Goal: Task Accomplishment & Management: Manage account settings

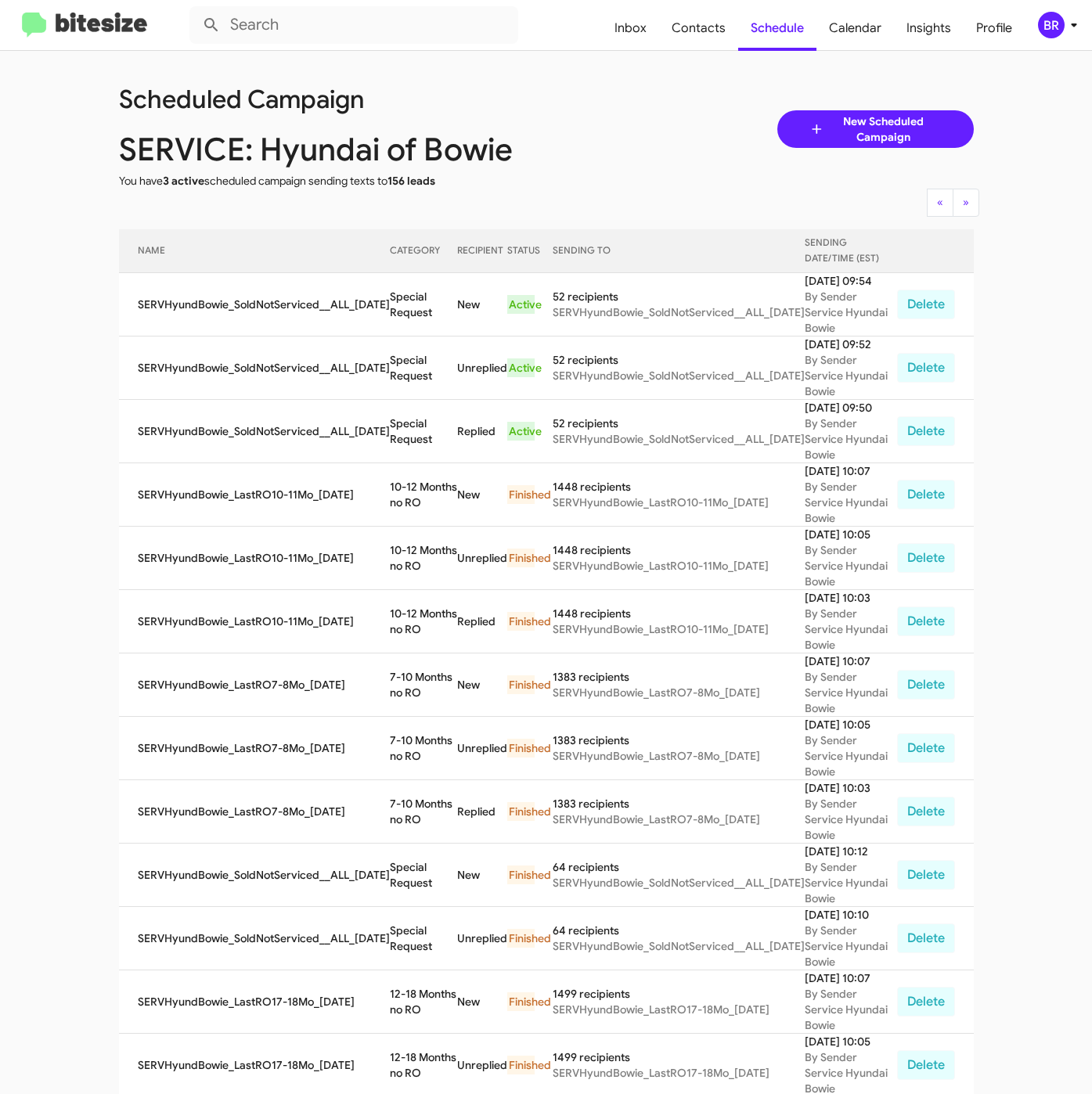
click at [1056, 38] on div "BR" at bounding box center [1051, 25] width 26 height 26
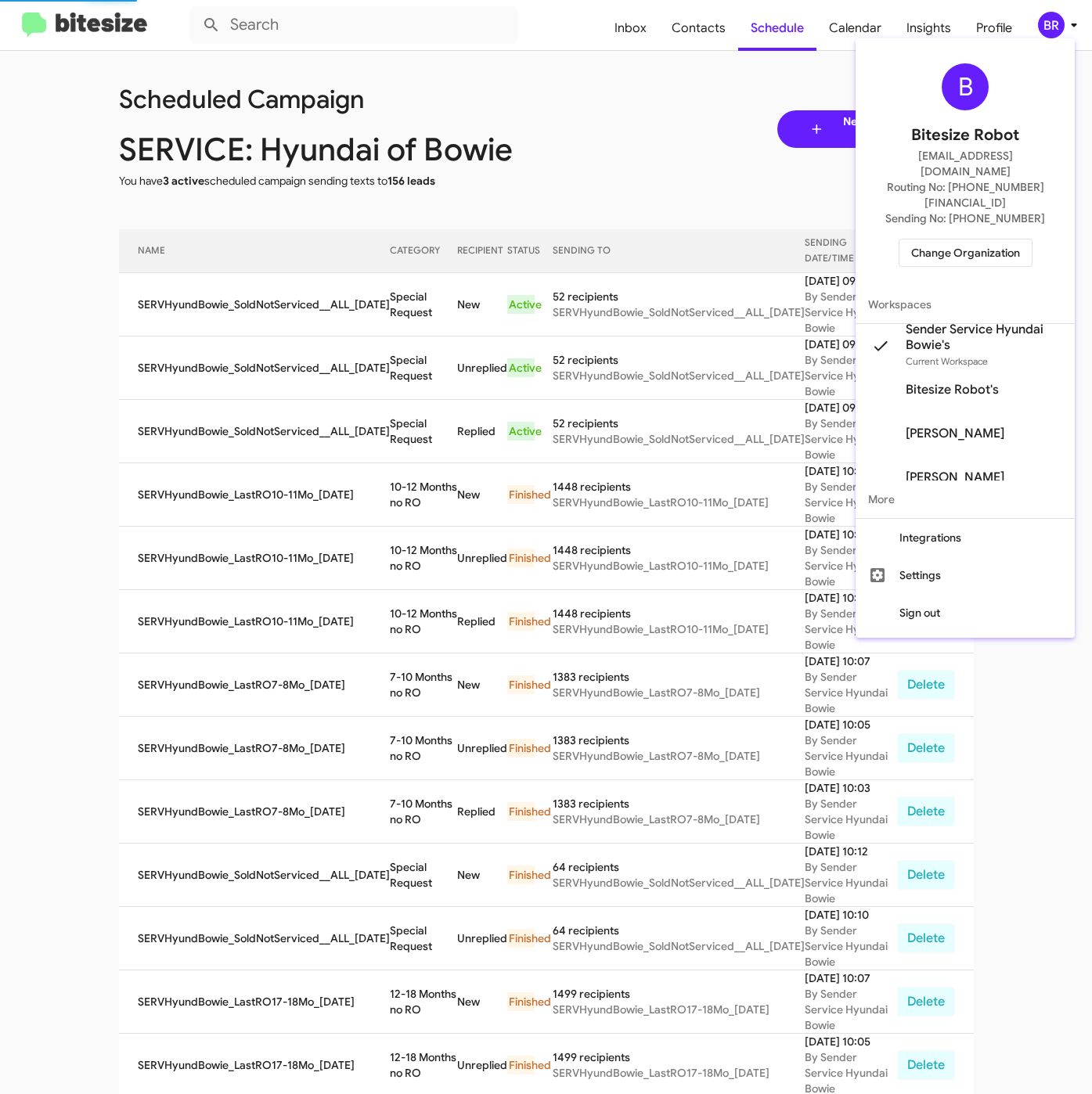
click at [954, 240] on span "Change Organization" at bounding box center [966, 253] width 109 height 26
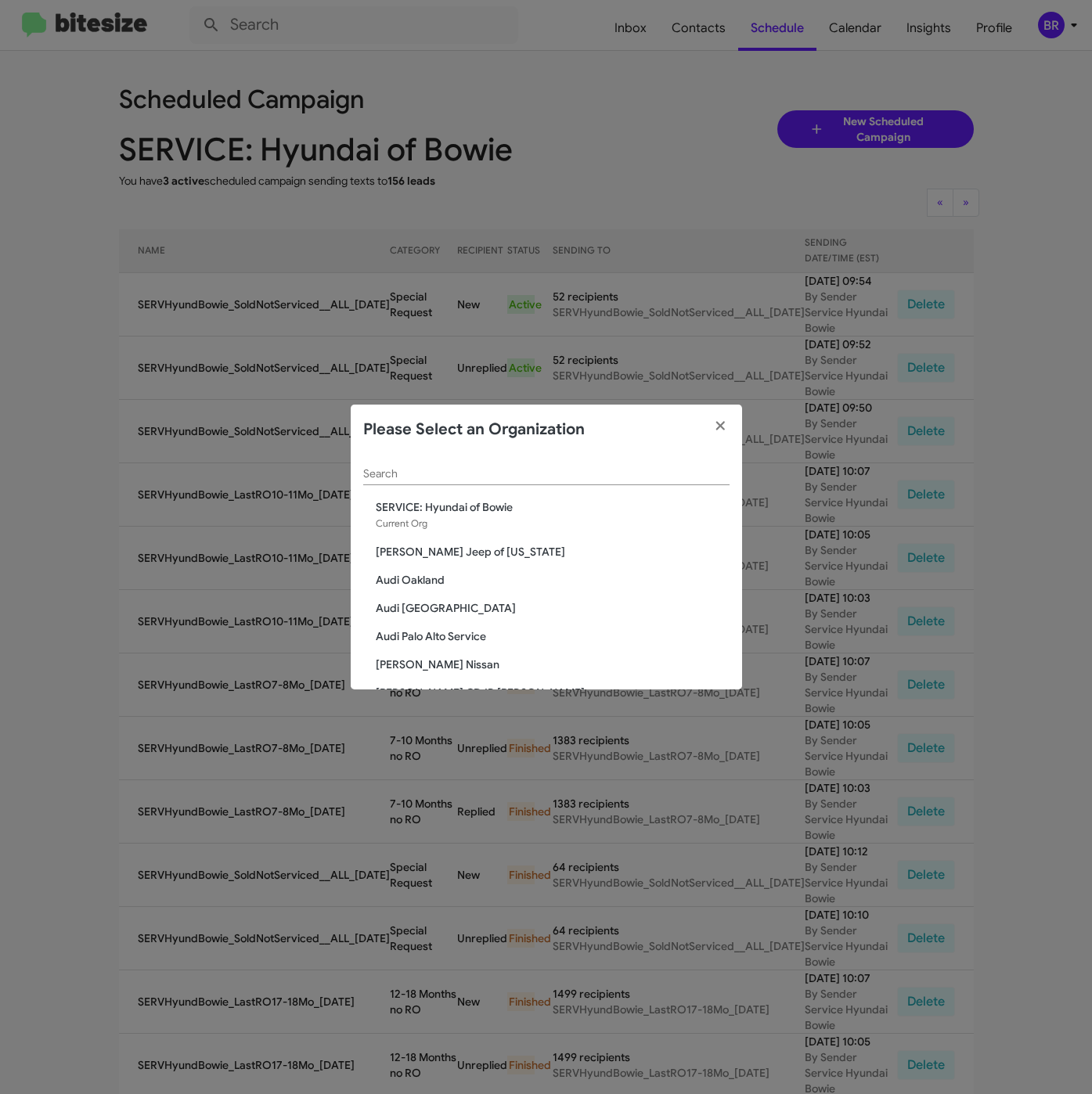
click at [512, 479] on div "Search" at bounding box center [546, 470] width 366 height 31
click at [507, 472] on input "Search" at bounding box center [546, 474] width 366 height 12
paste input "Team Toyota Princeton"
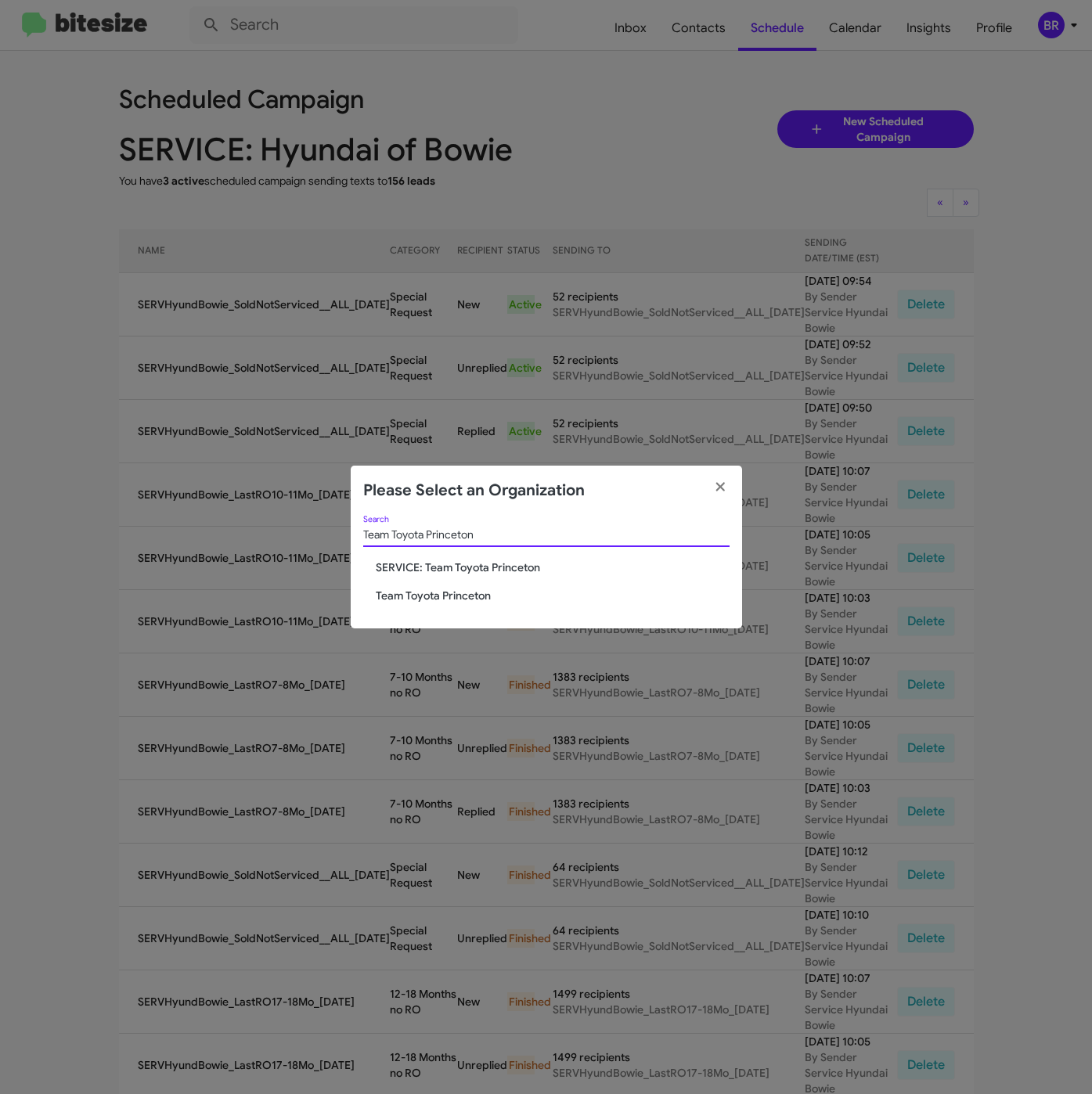
type input "Team Toyota Princeton"
click at [433, 590] on span "Team Toyota Princeton" at bounding box center [552, 595] width 354 height 16
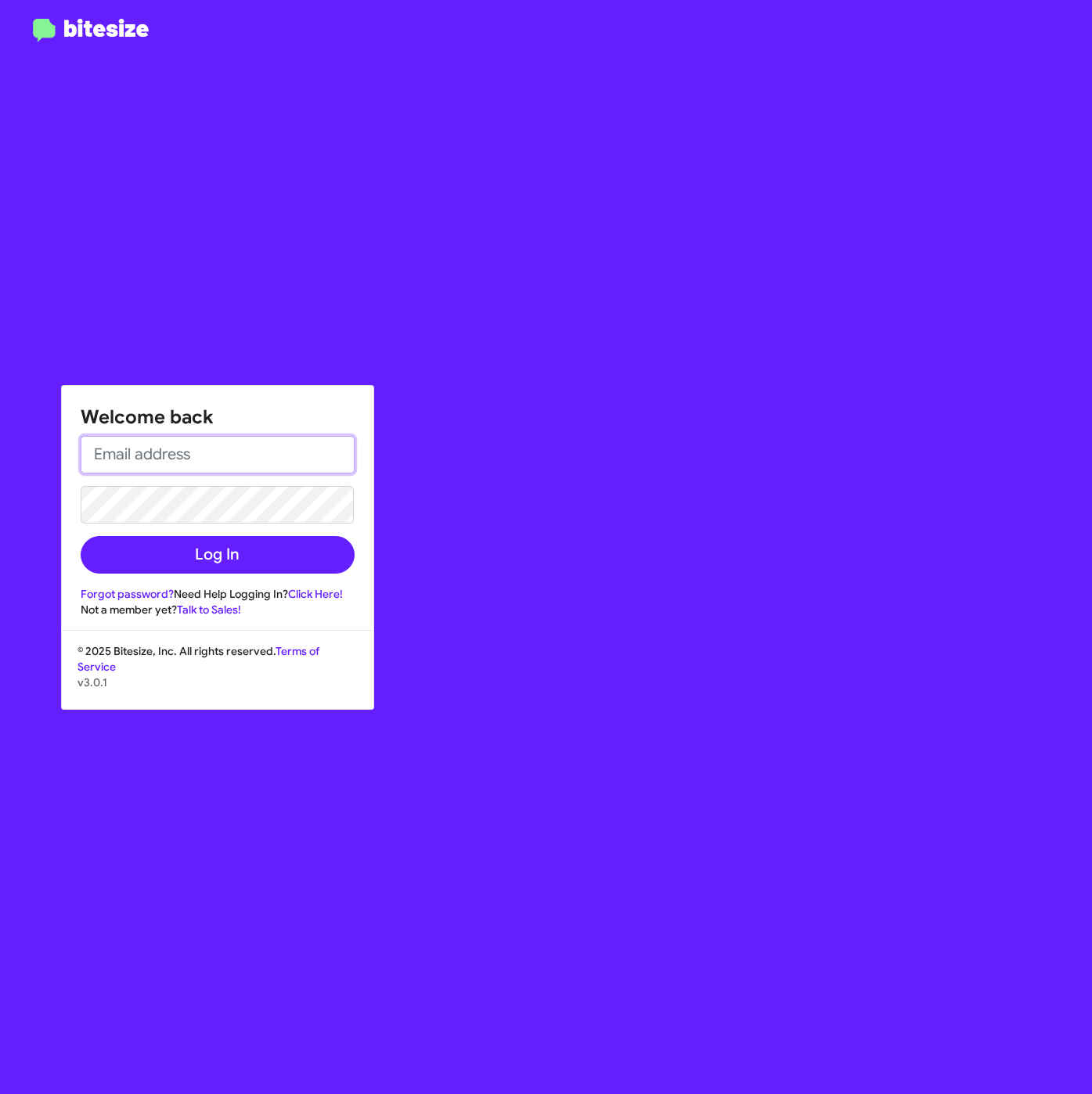
type input "[EMAIL_ADDRESS][DOMAIN_NAME]"
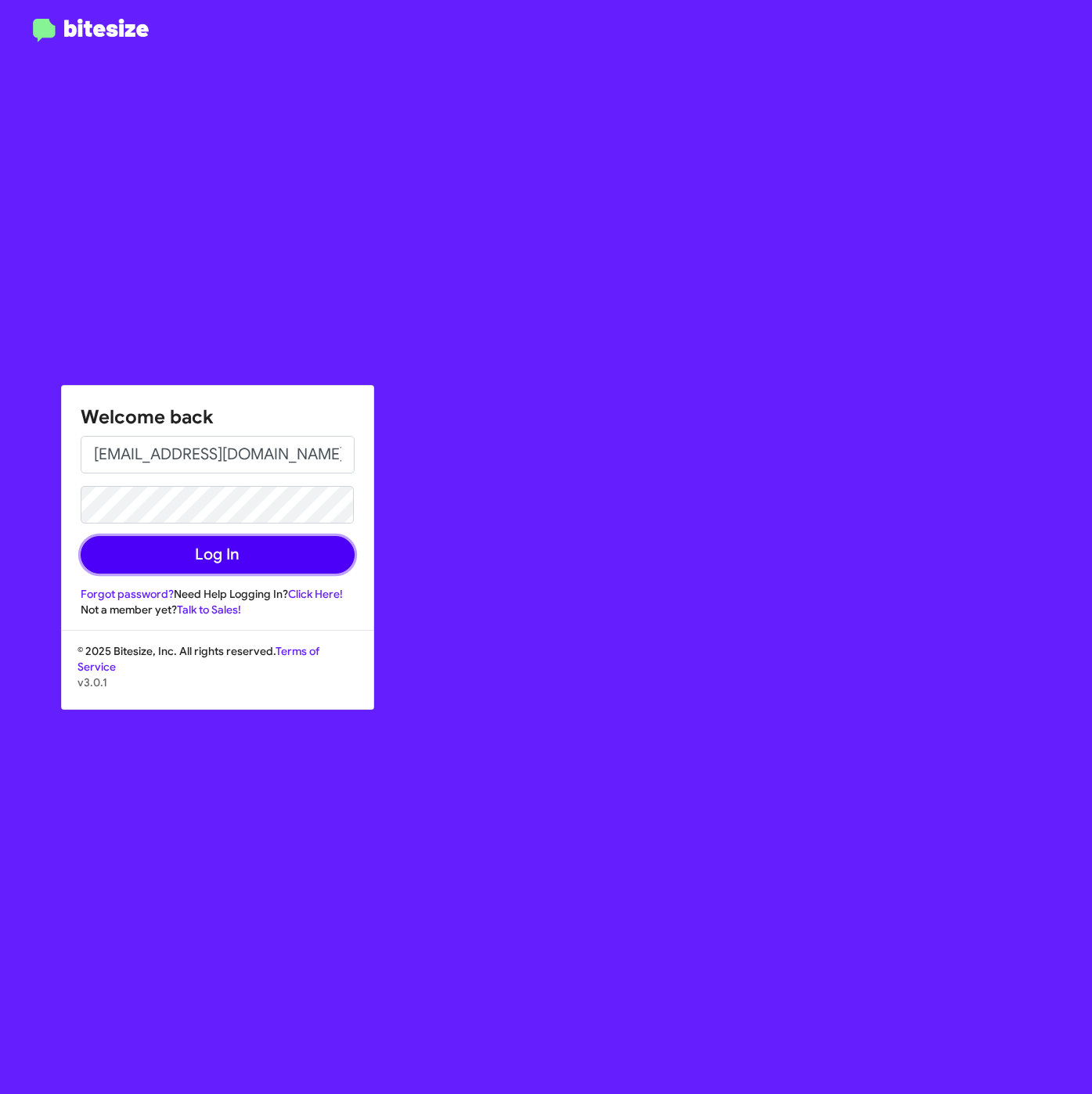
click at [206, 547] on button "Log In" at bounding box center [218, 555] width 274 height 38
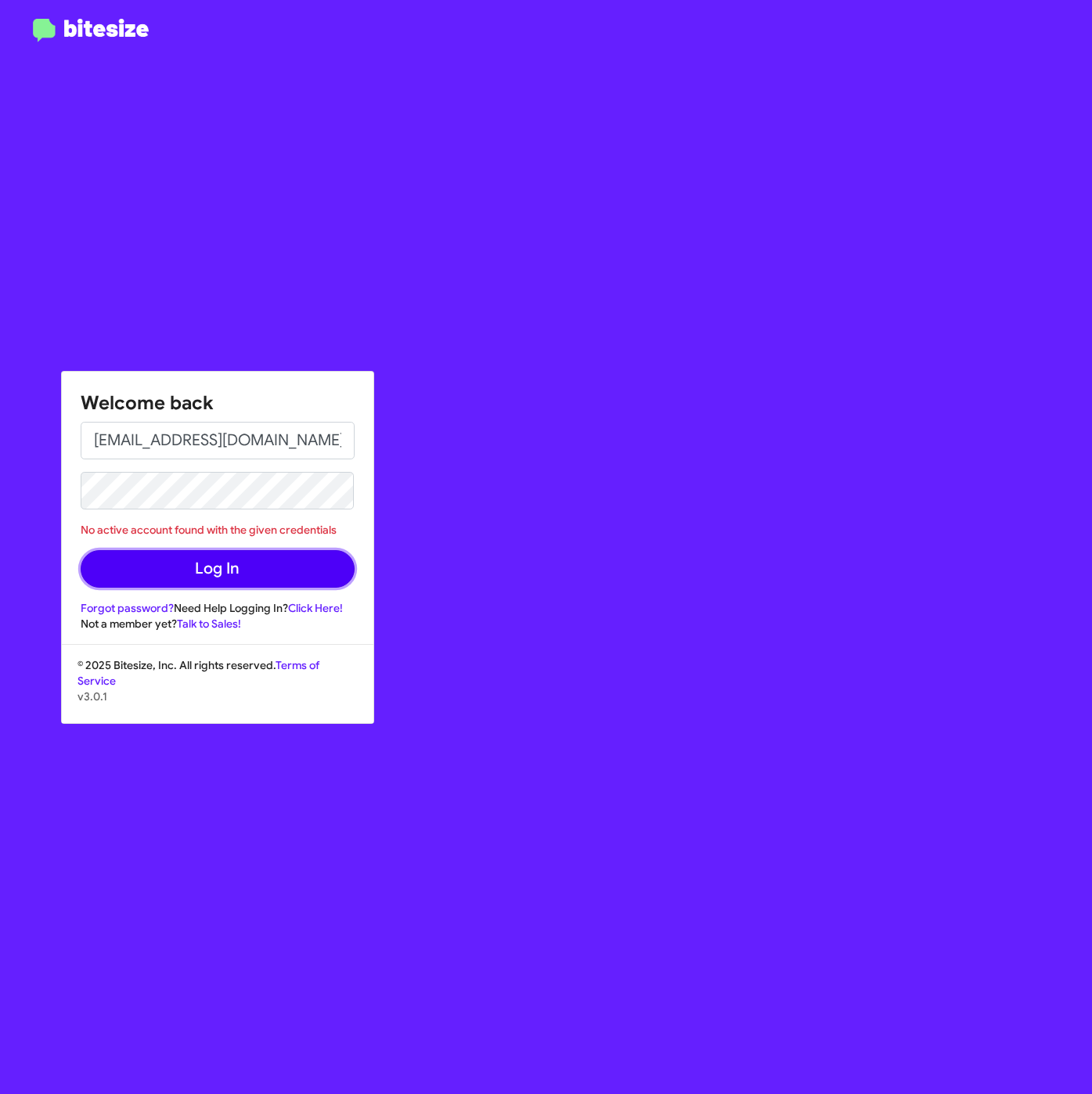
click at [205, 579] on button "Log In" at bounding box center [218, 569] width 274 height 38
click at [247, 565] on button "Log In" at bounding box center [218, 569] width 274 height 38
click at [367, 60] on div "Welcome back [EMAIL_ADDRESS][DOMAIN_NAME] No active account found with the give…" at bounding box center [637, 547] width 910 height 1094
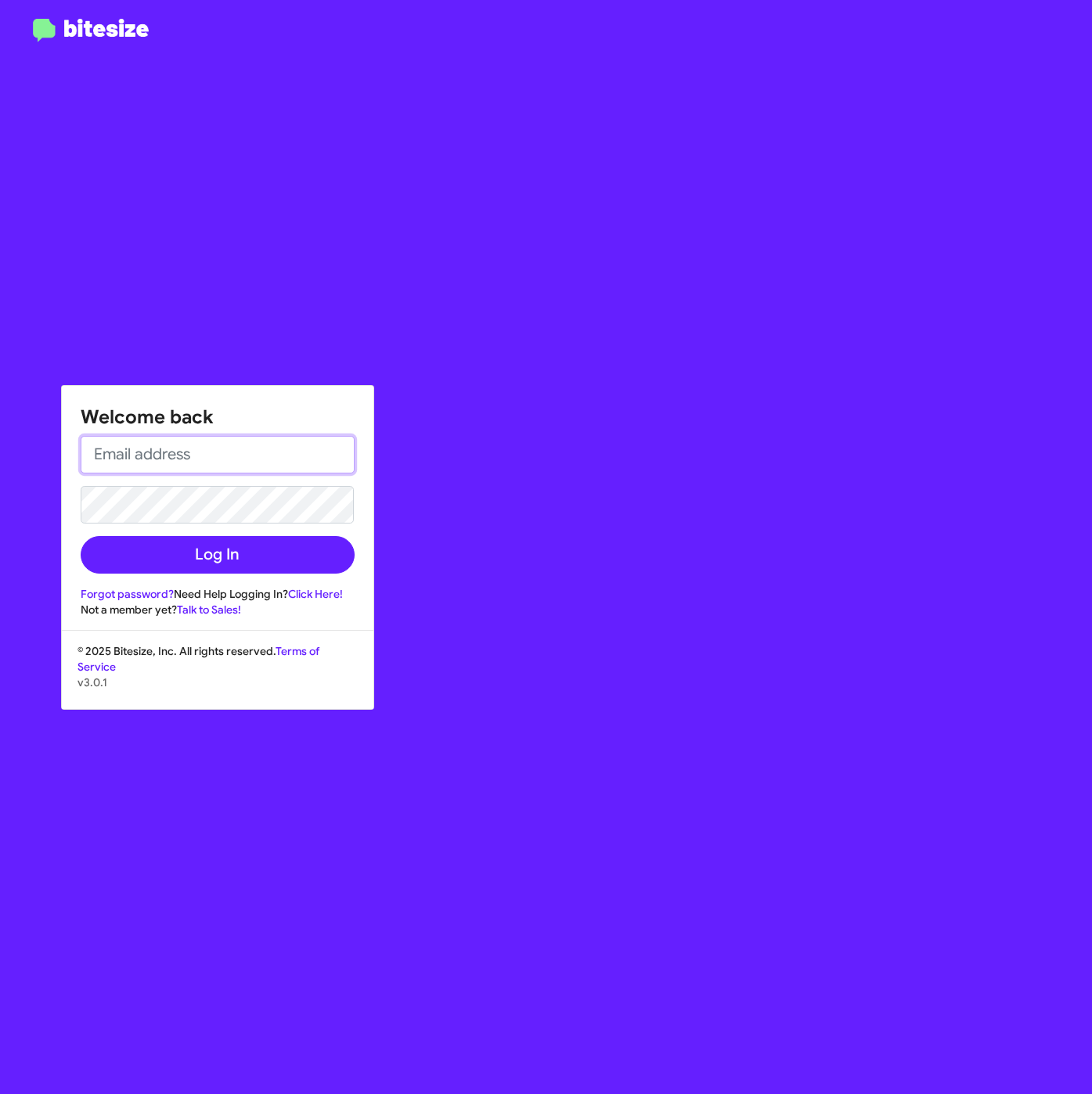
type input "[EMAIL_ADDRESS][DOMAIN_NAME]"
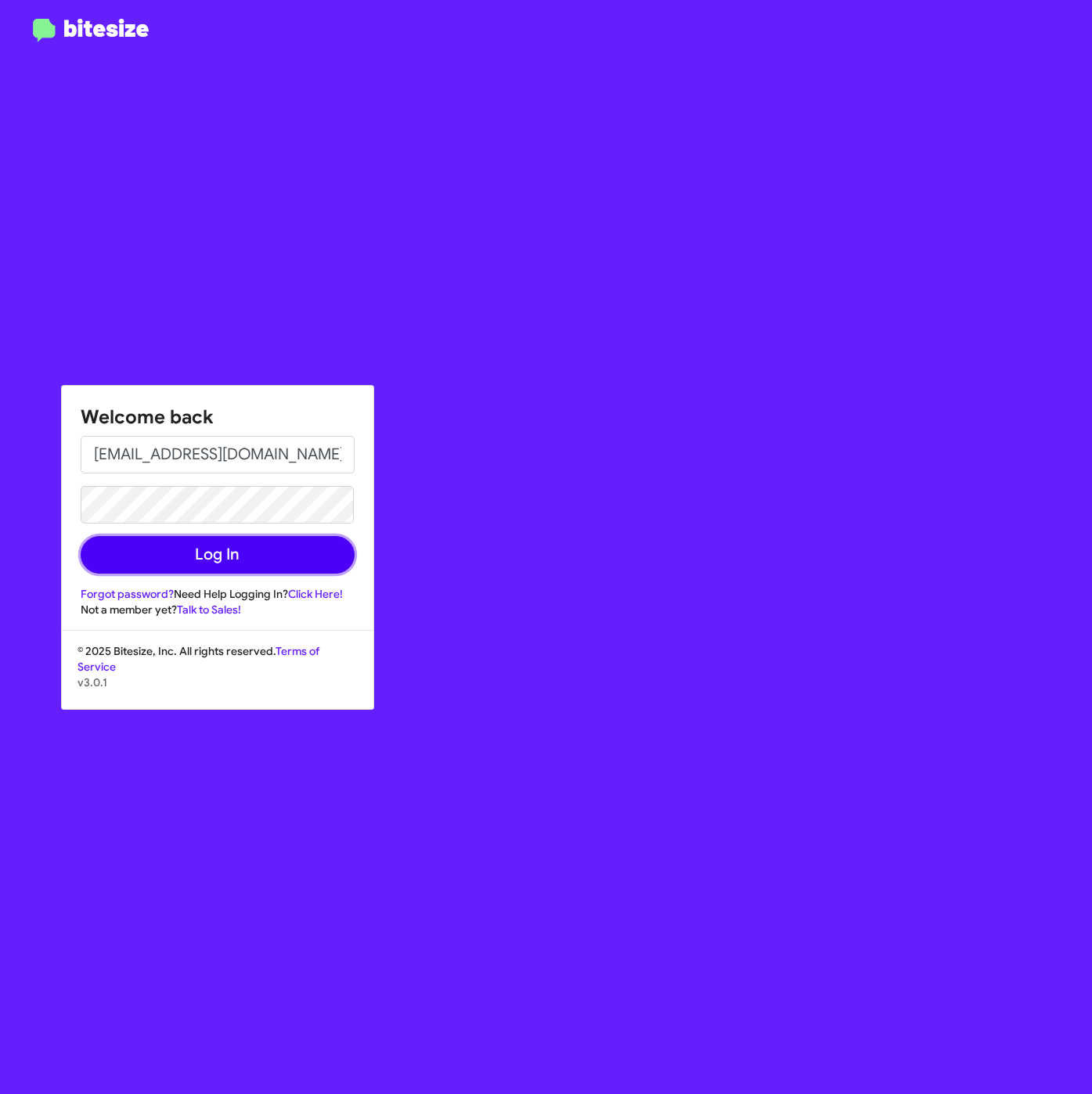
click at [252, 551] on button "Log In" at bounding box center [218, 555] width 274 height 38
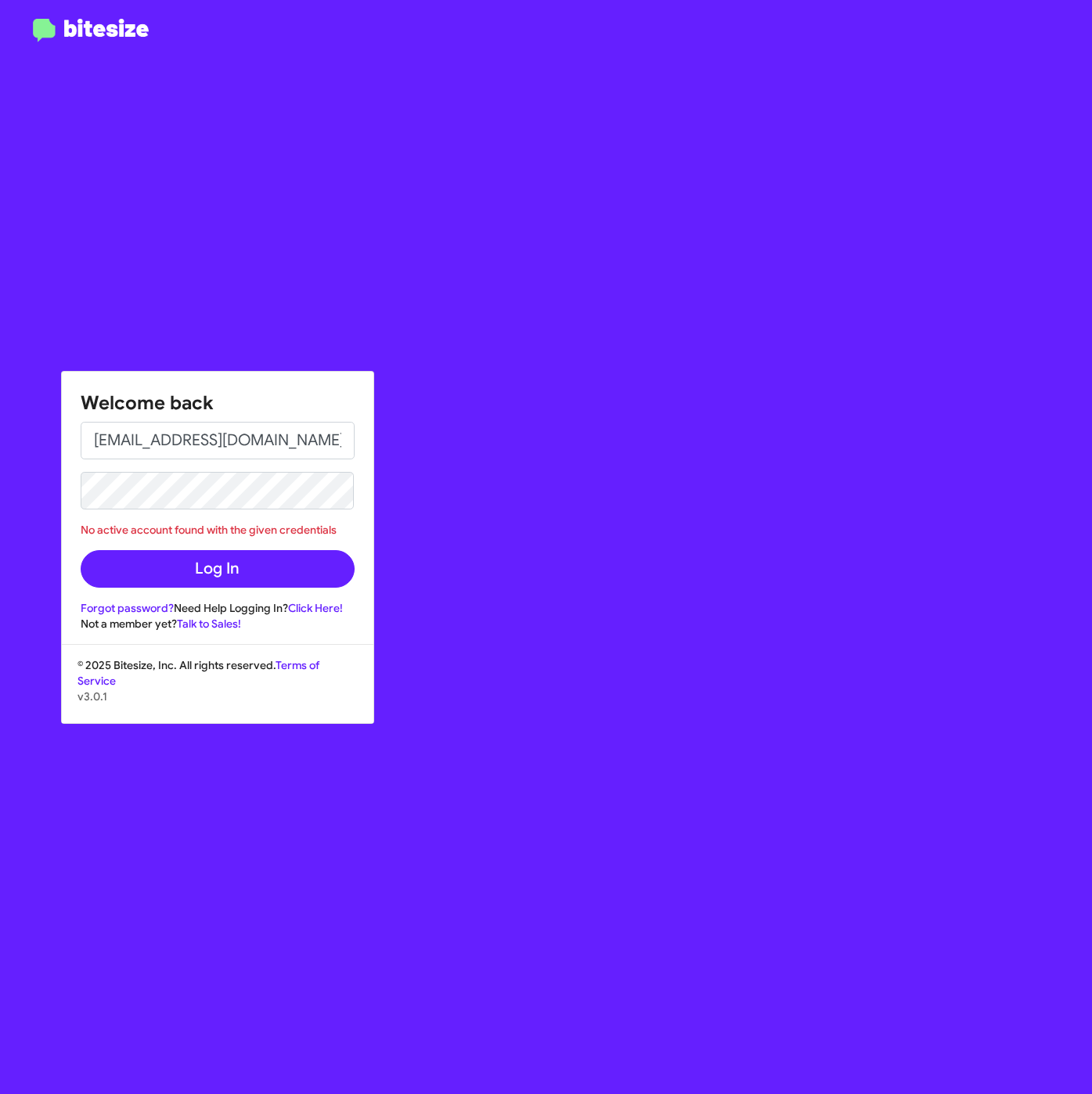
click at [845, 92] on div "Welcome back [EMAIL_ADDRESS][DOMAIN_NAME] No active account found with the give…" at bounding box center [637, 547] width 910 height 1094
